Goal: Task Accomplishment & Management: Manage account settings

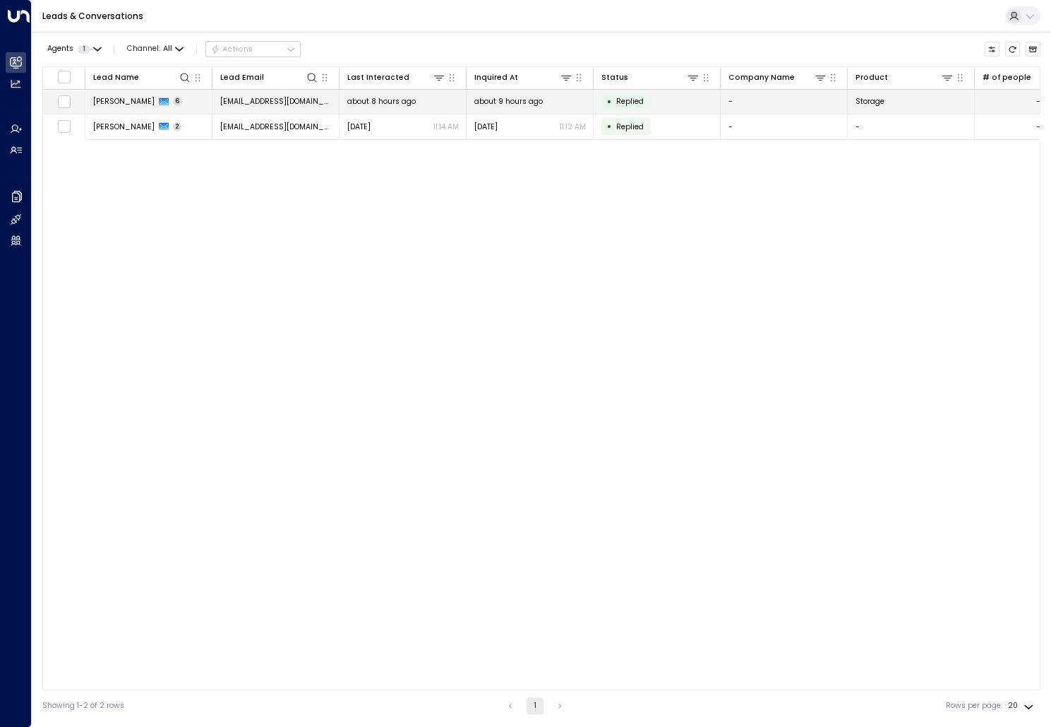
click at [111, 98] on span "[PERSON_NAME]" at bounding box center [123, 101] width 61 height 11
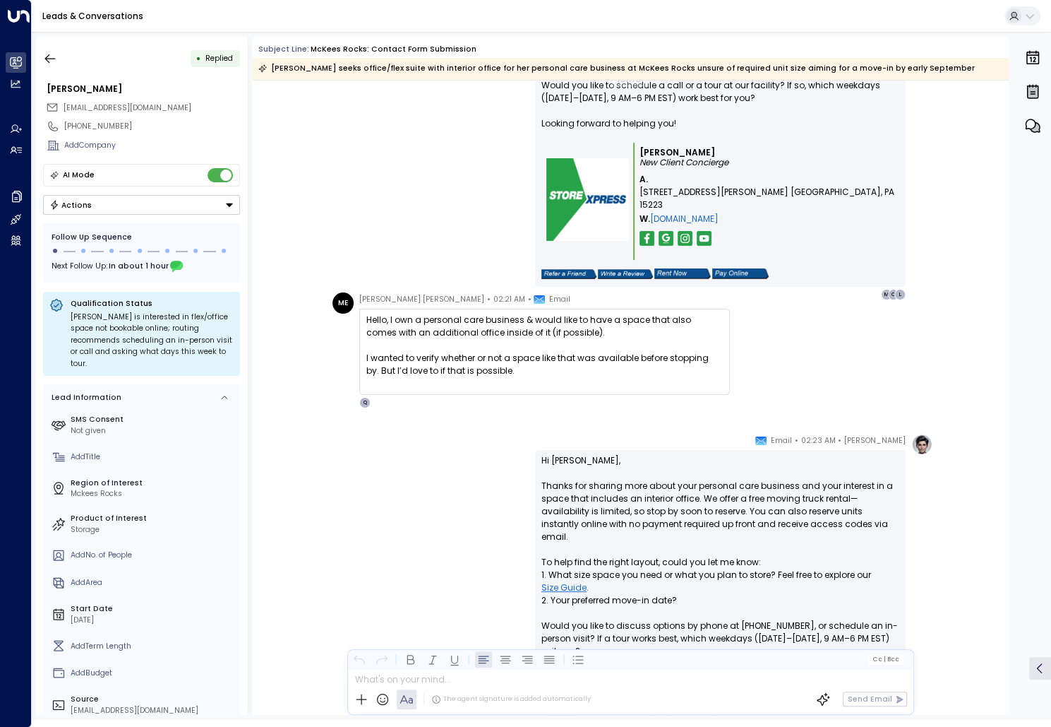
scroll to position [1020, 0]
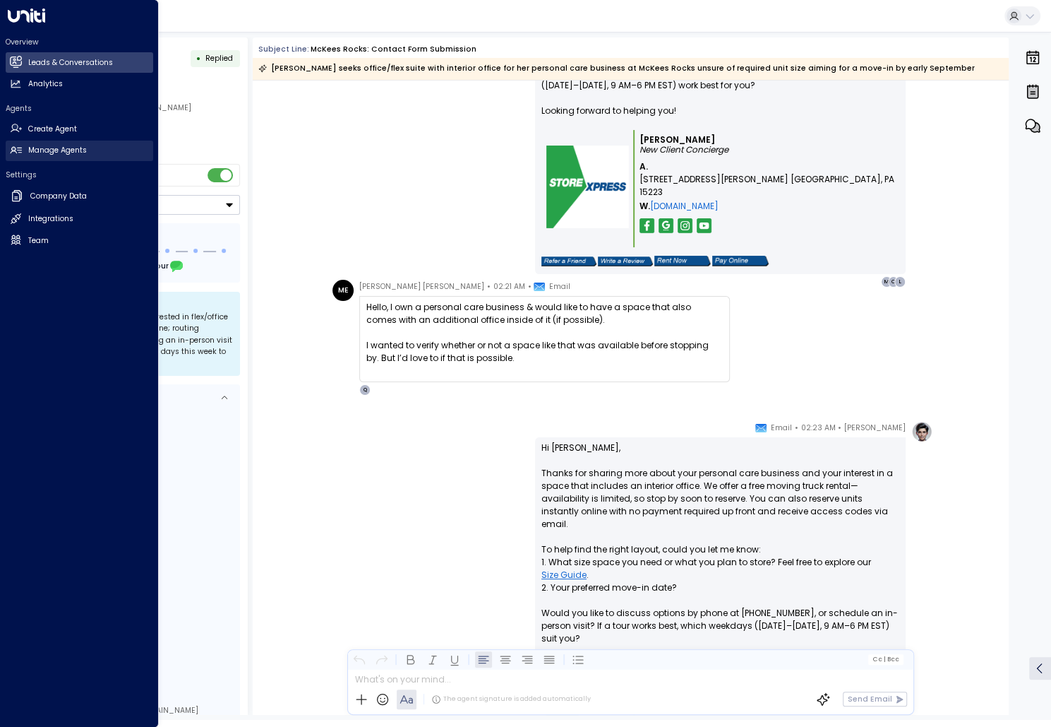
click at [35, 143] on link "Manage Agents Manage Agents" at bounding box center [80, 151] width 148 height 20
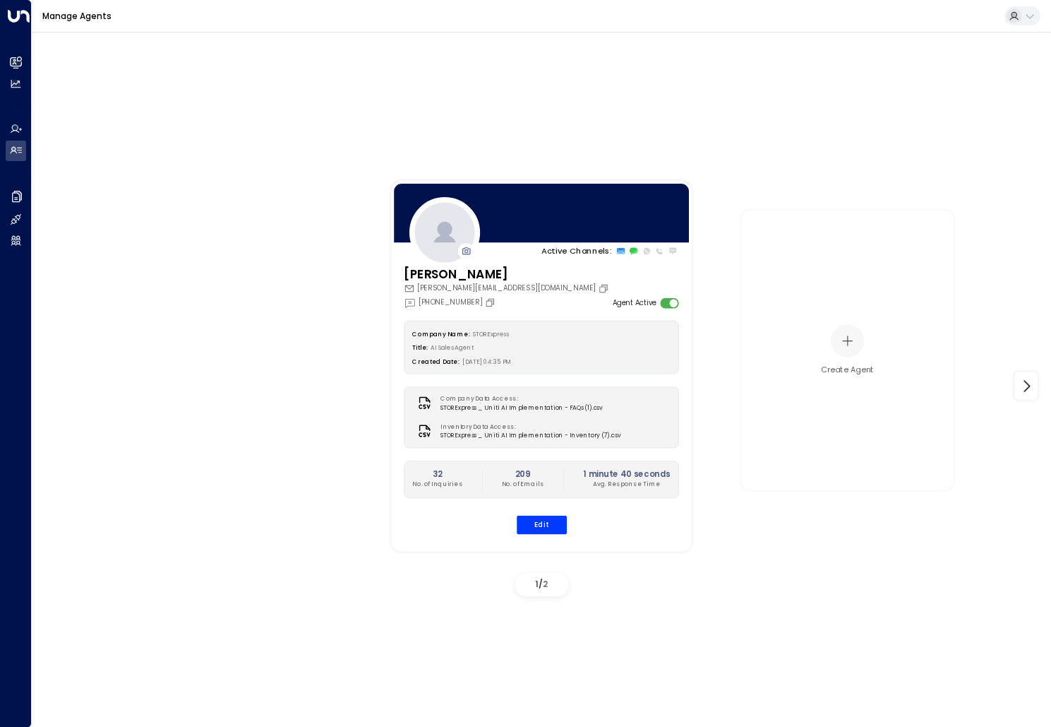
click at [453, 271] on h3 "[PERSON_NAME]" at bounding box center [508, 274] width 208 height 18
click at [543, 522] on button "Edit" at bounding box center [541, 524] width 50 height 18
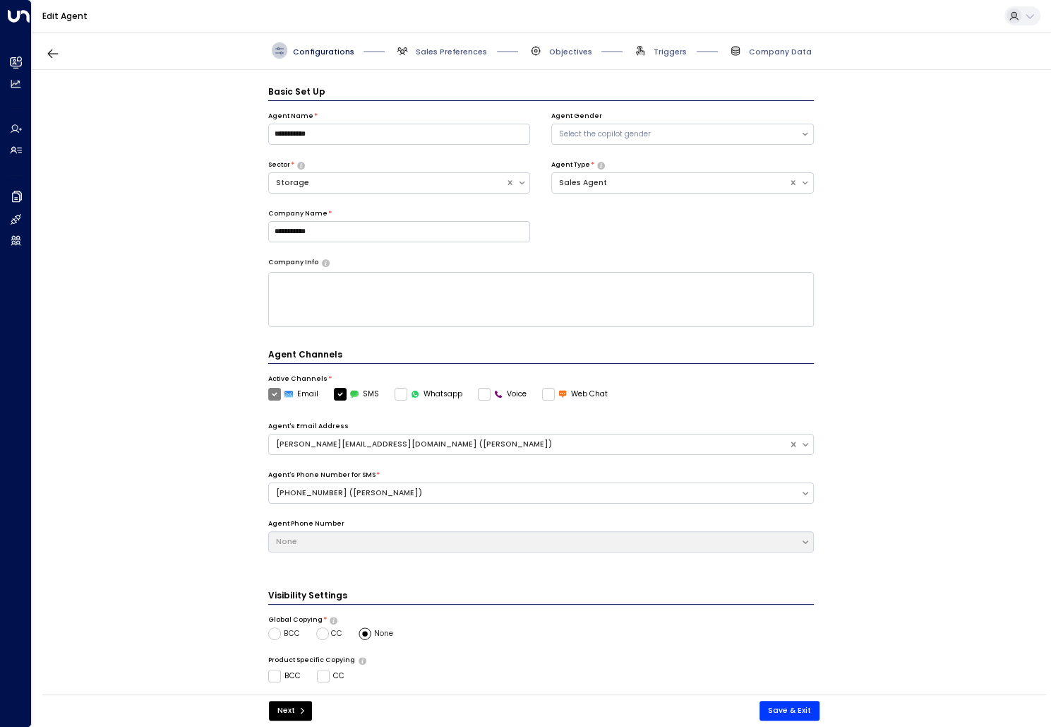
scroll to position [16, 0]
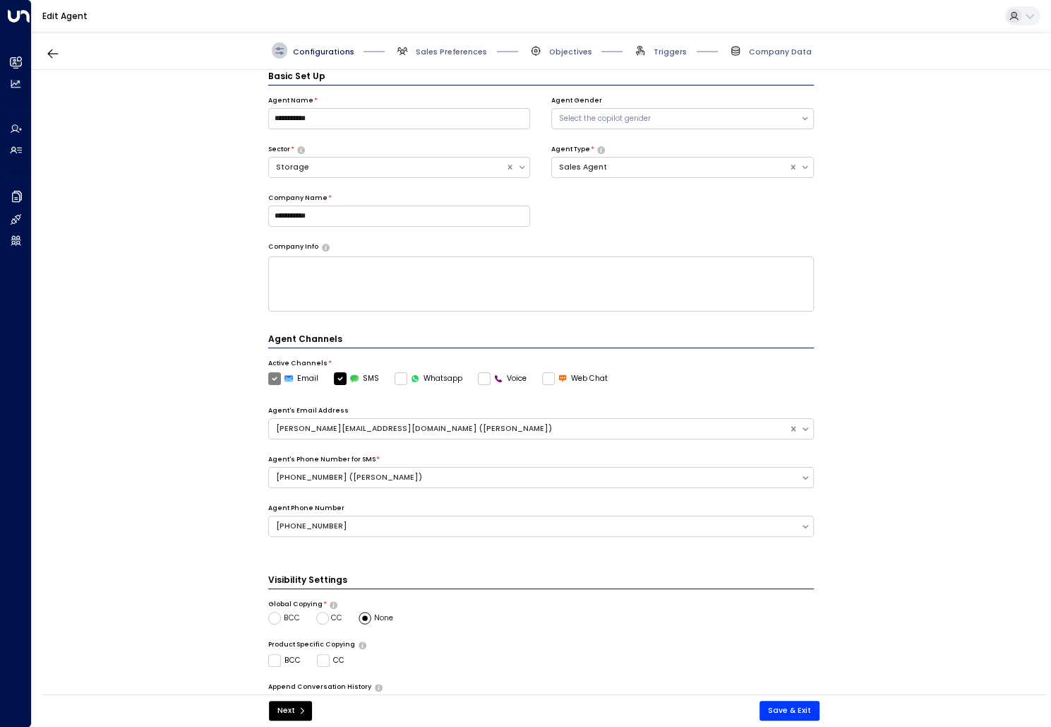
click at [482, 52] on div "Configurations Sales Preferences Objectives Triggers Company Data" at bounding box center [542, 50] width 540 height 16
click at [460, 53] on span "Sales Preferences" at bounding box center [451, 52] width 71 height 11
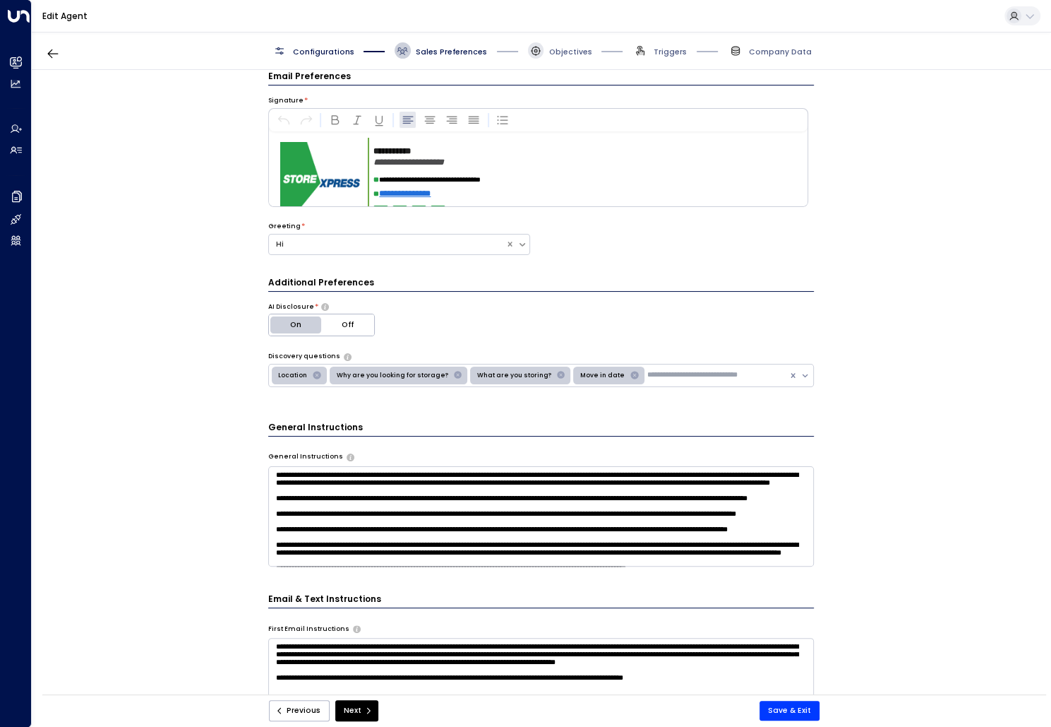
click at [529, 53] on span at bounding box center [536, 50] width 16 height 16
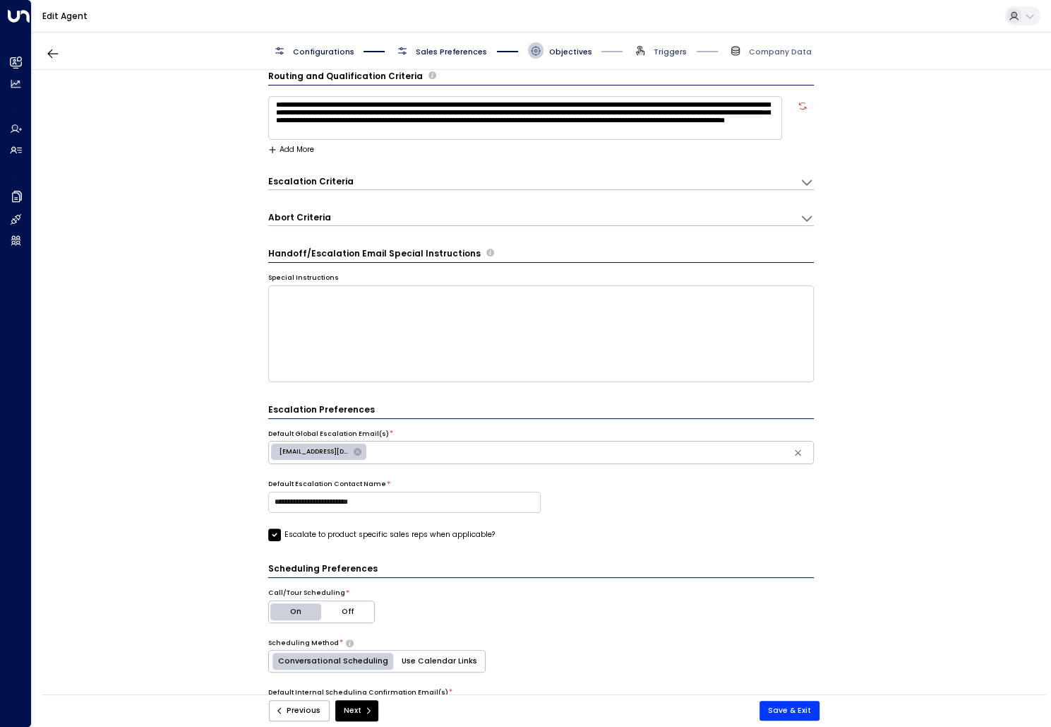
click at [671, 53] on span "Triggers" at bounding box center [670, 52] width 33 height 11
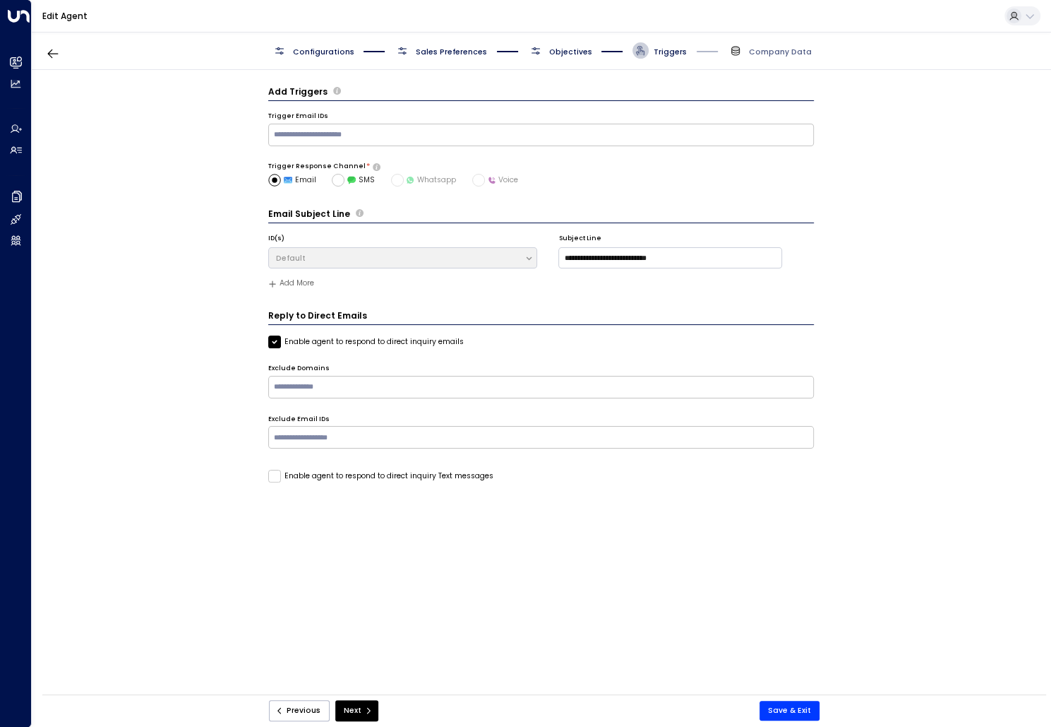
click at [772, 58] on div "Configurations Sales Preferences Objectives Triggers Company Data" at bounding box center [542, 51] width 1020 height 38
click at [772, 55] on span "Company Data" at bounding box center [780, 52] width 63 height 11
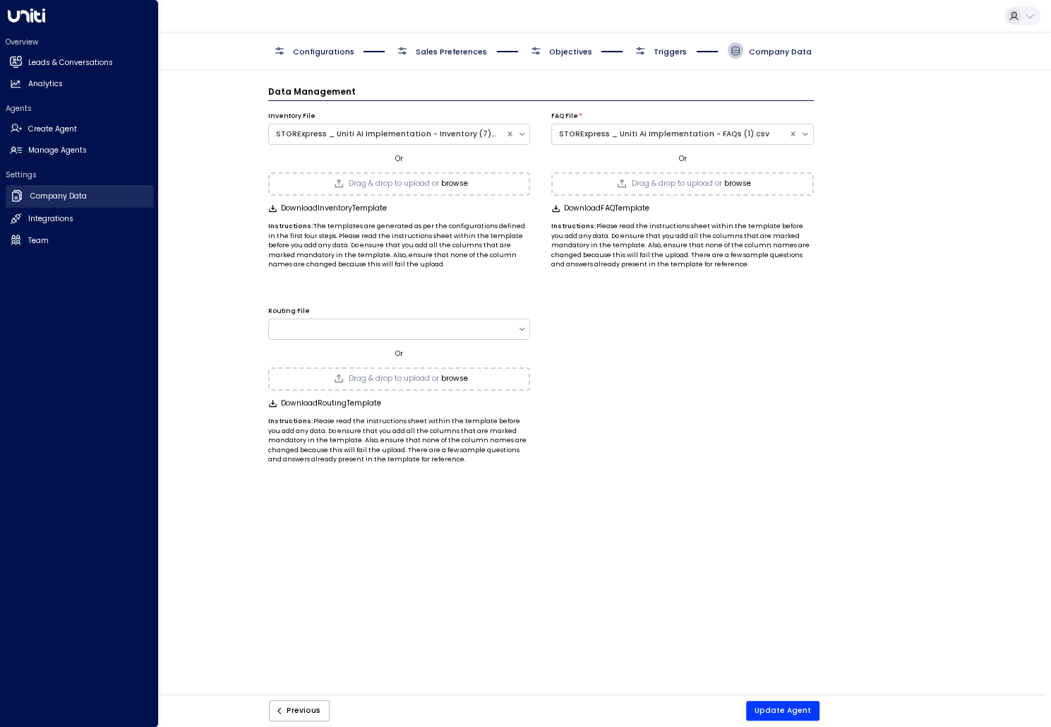
click at [55, 191] on h2 "Company Data" at bounding box center [58, 196] width 56 height 11
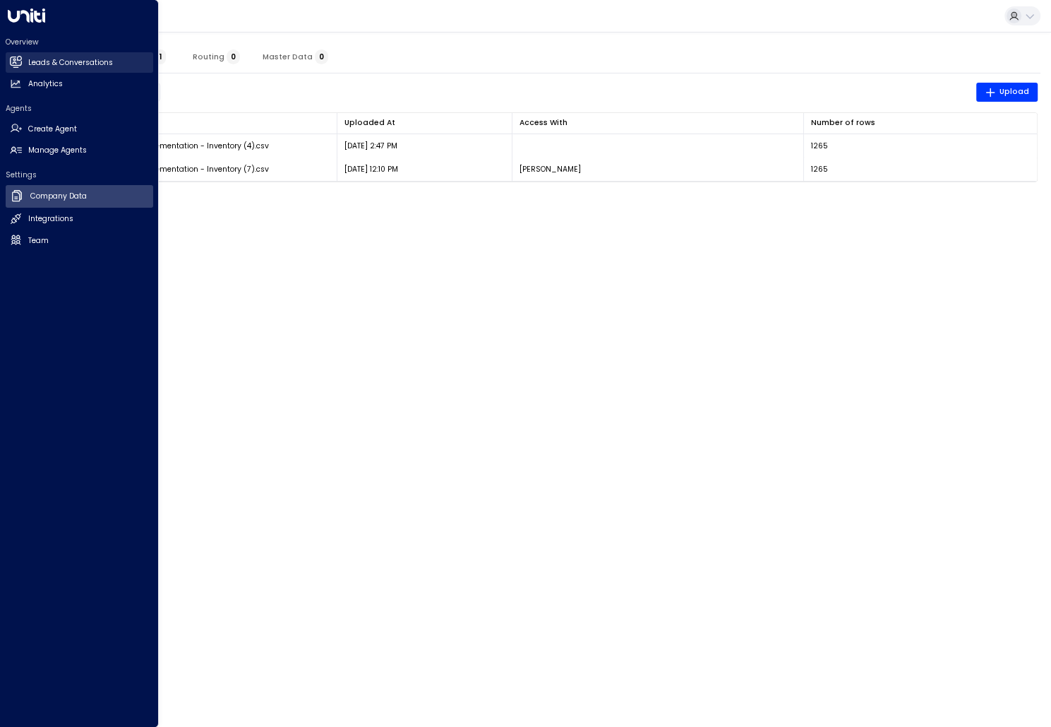
click at [36, 70] on link "Leads & Conversations Leads & Conversations" at bounding box center [80, 62] width 148 height 20
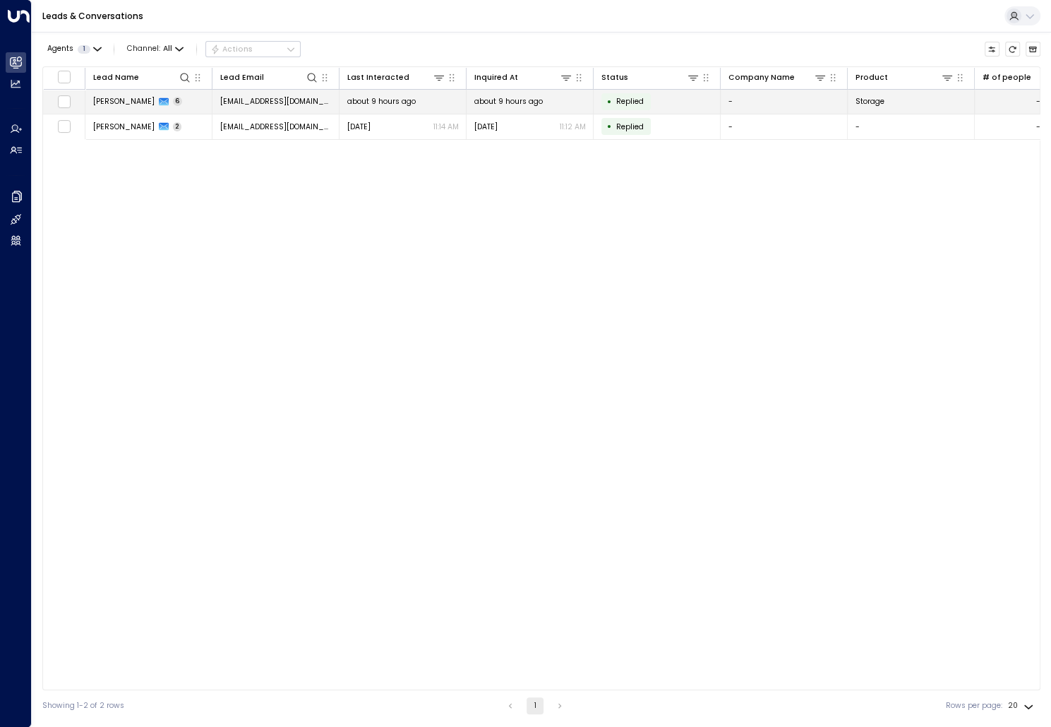
click at [132, 97] on span "[PERSON_NAME]" at bounding box center [123, 101] width 61 height 11
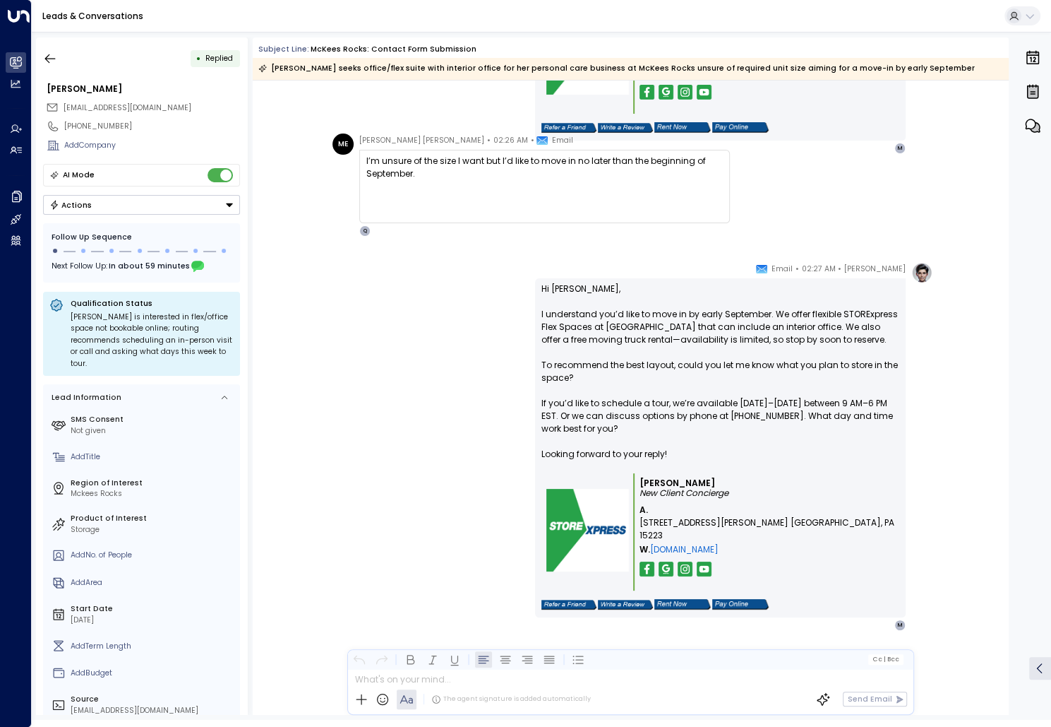
scroll to position [1605, 0]
click at [54, 52] on icon "button" at bounding box center [50, 59] width 14 height 14
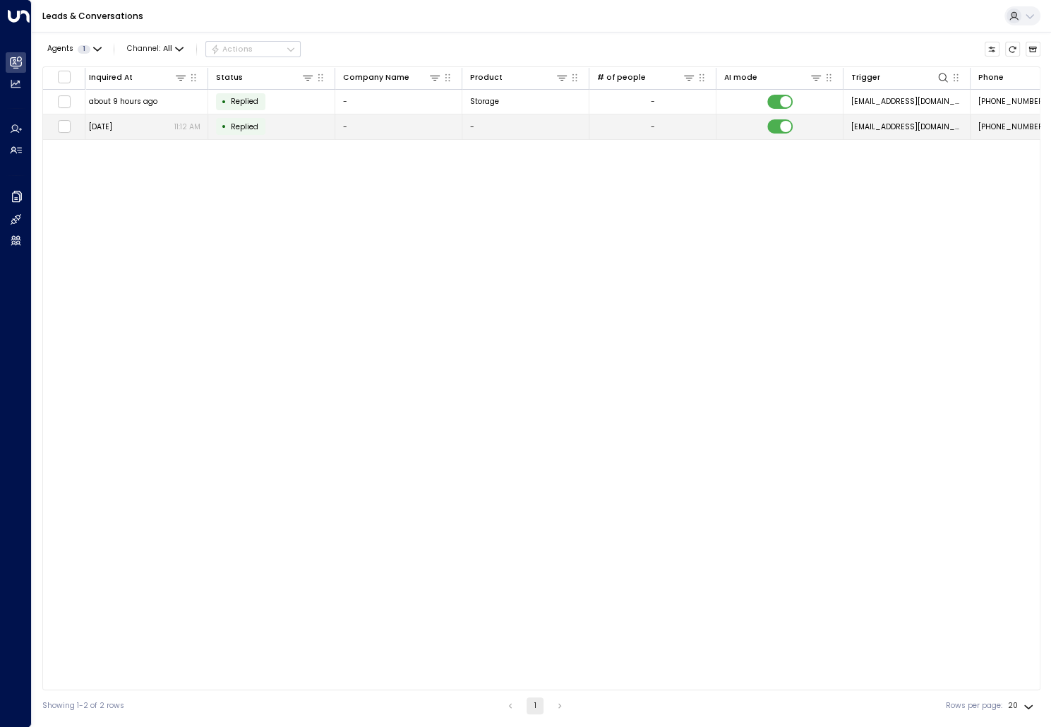
scroll to position [0, 399]
